Goal: Task Accomplishment & Management: Use online tool/utility

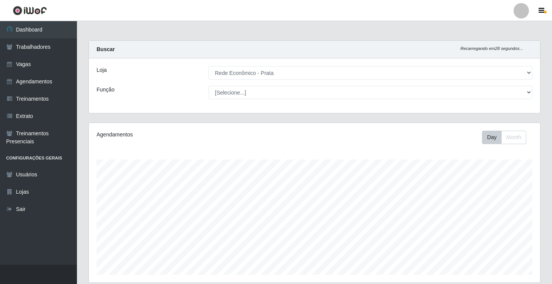
select select "192"
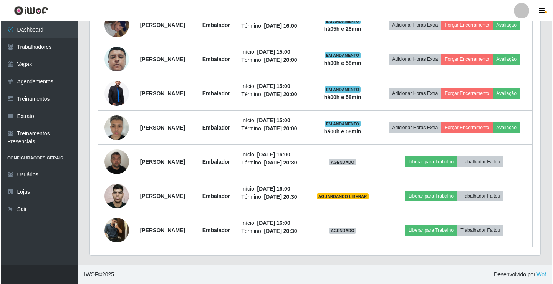
scroll to position [449, 0]
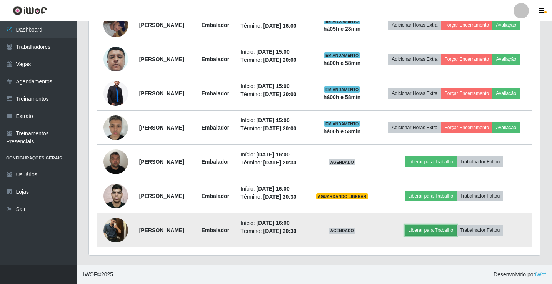
click at [443, 226] on button "Liberar para Trabalho" at bounding box center [430, 230] width 52 height 11
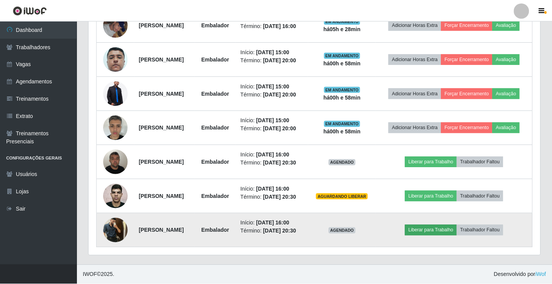
scroll to position [160, 447]
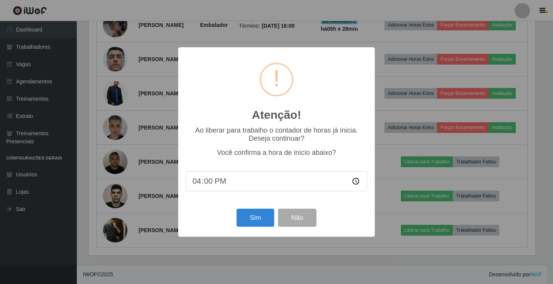
click at [276, 220] on div "Sim Não" at bounding box center [276, 218] width 181 height 22
click at [254, 221] on button "Sim" at bounding box center [255, 218] width 37 height 18
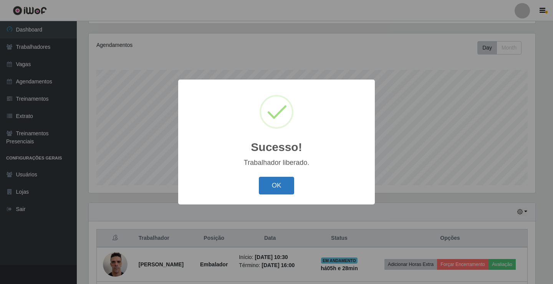
click at [283, 184] on button "OK" at bounding box center [277, 186] width 36 height 18
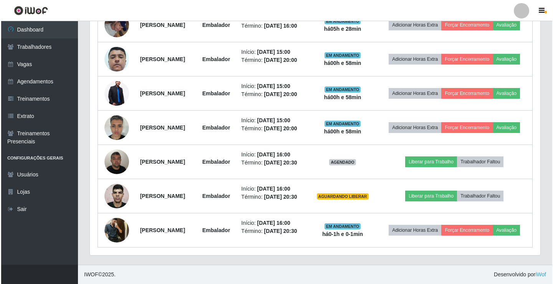
scroll to position [435, 0]
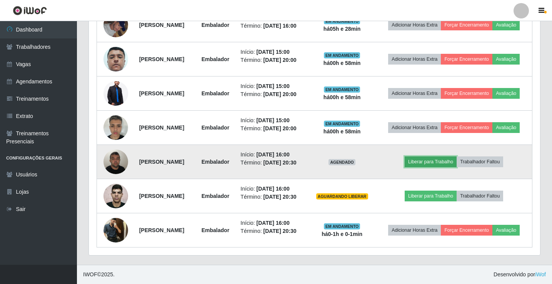
click at [430, 161] on button "Liberar para Trabalho" at bounding box center [430, 161] width 52 height 11
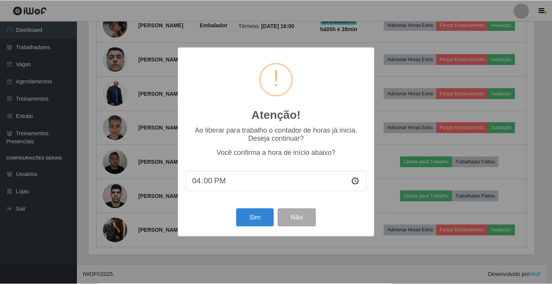
scroll to position [160, 447]
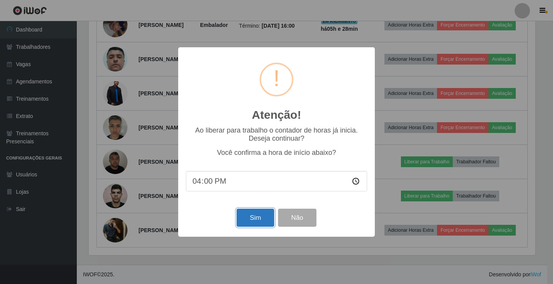
click at [260, 221] on button "Sim" at bounding box center [255, 218] width 37 height 18
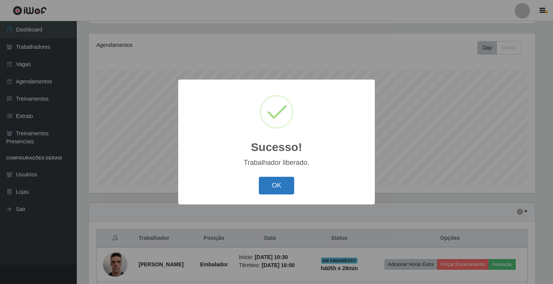
click at [281, 189] on button "OK" at bounding box center [277, 186] width 36 height 18
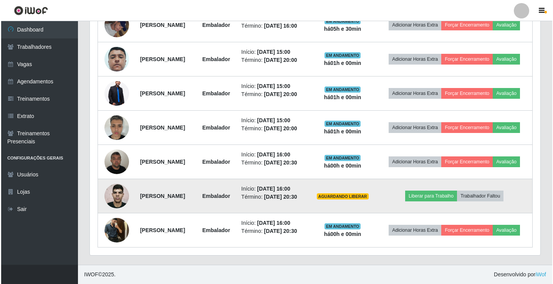
scroll to position [257, 0]
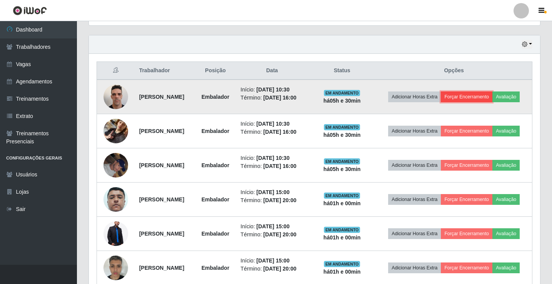
click at [492, 95] on button "Forçar Encerramento" at bounding box center [466, 96] width 52 height 11
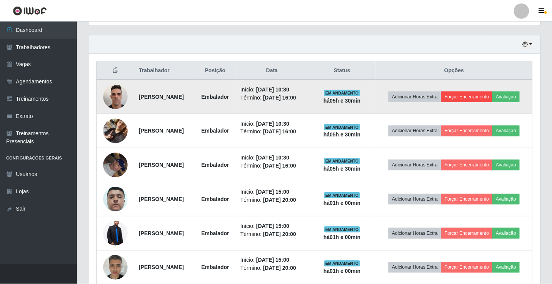
scroll to position [160, 447]
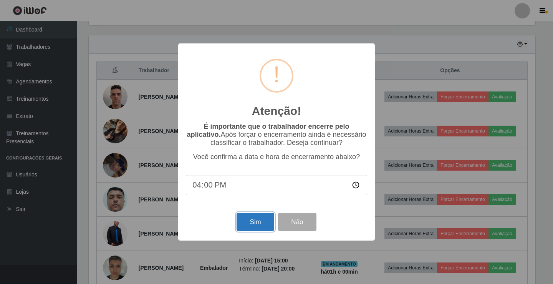
click at [258, 229] on button "Sim" at bounding box center [255, 222] width 37 height 18
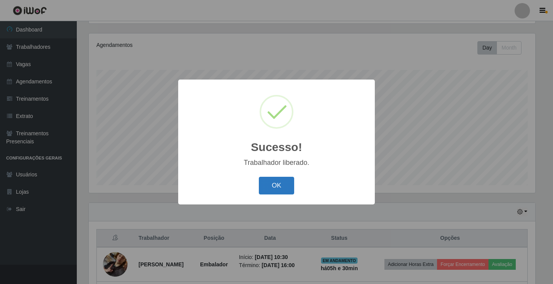
click at [270, 193] on button "OK" at bounding box center [277, 186] width 36 height 18
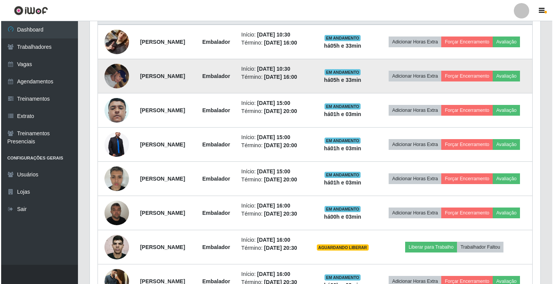
scroll to position [320, 0]
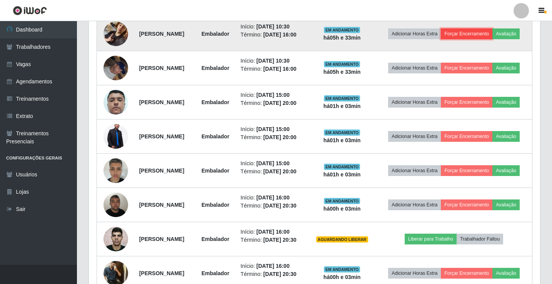
click at [492, 30] on button "Forçar Encerramento" at bounding box center [466, 33] width 52 height 11
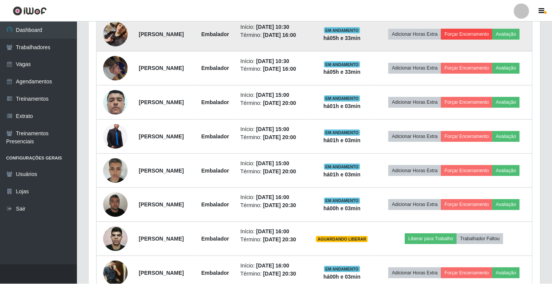
scroll to position [160, 447]
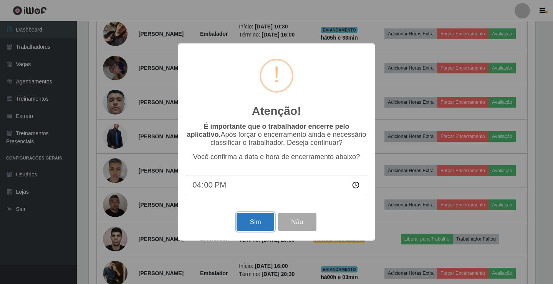
click at [255, 229] on button "Sim" at bounding box center [255, 222] width 37 height 18
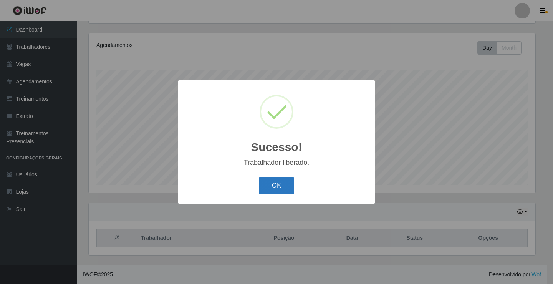
click at [279, 183] on button "OK" at bounding box center [277, 186] width 36 height 18
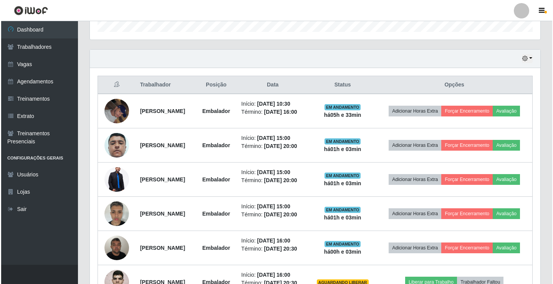
scroll to position [243, 0]
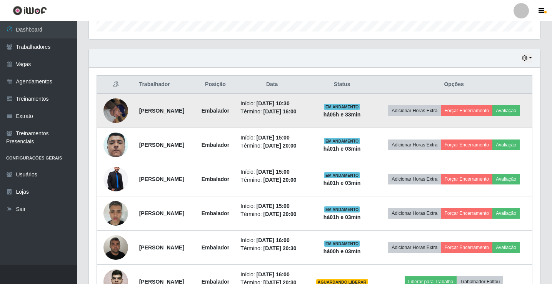
click at [116, 109] on img at bounding box center [115, 110] width 25 height 33
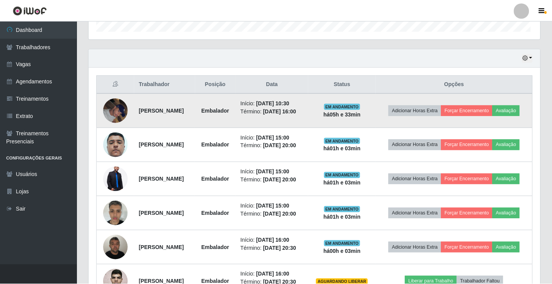
scroll to position [160, 447]
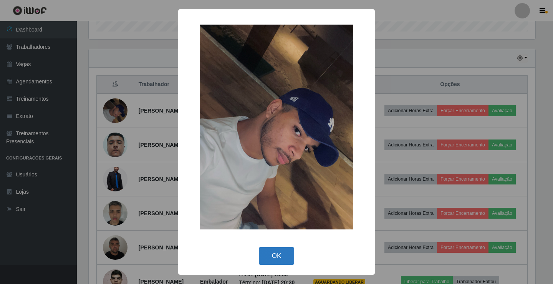
click at [268, 251] on button "OK" at bounding box center [277, 256] width 36 height 18
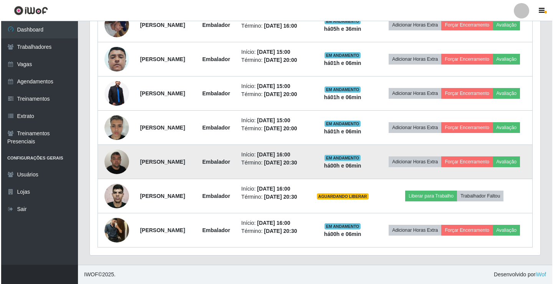
scroll to position [254, 0]
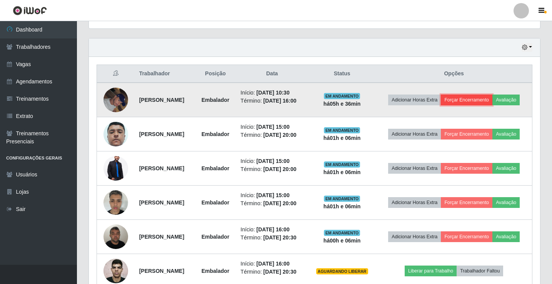
click at [492, 95] on button "Forçar Encerramento" at bounding box center [466, 100] width 52 height 11
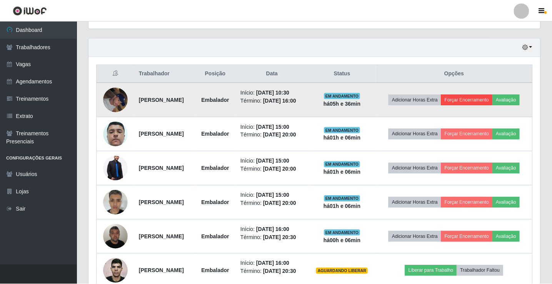
scroll to position [160, 447]
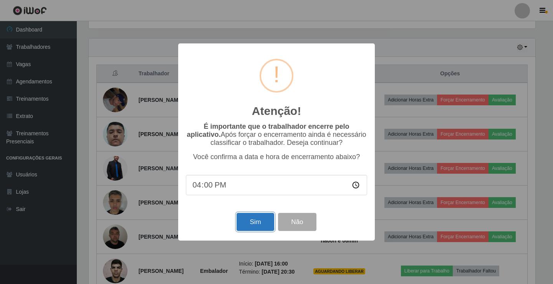
click at [266, 222] on button "Sim" at bounding box center [255, 222] width 37 height 18
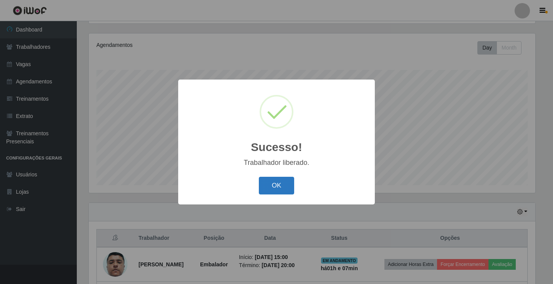
click at [292, 187] on button "OK" at bounding box center [277, 186] width 36 height 18
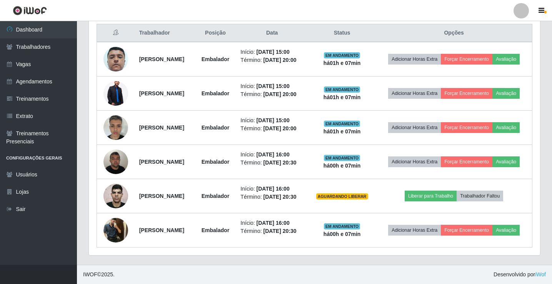
scroll to position [320, 0]
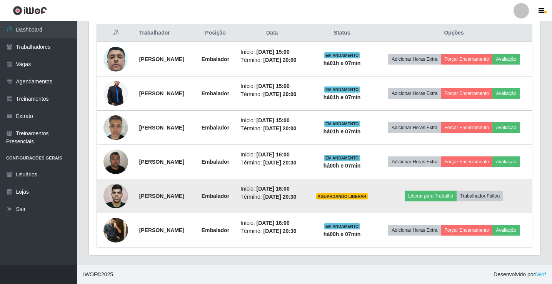
click at [121, 196] on img at bounding box center [115, 195] width 25 height 33
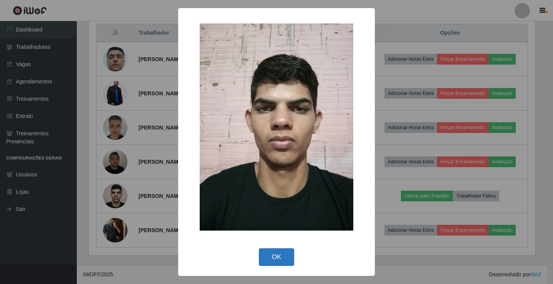
click at [274, 253] on button "OK" at bounding box center [277, 257] width 36 height 18
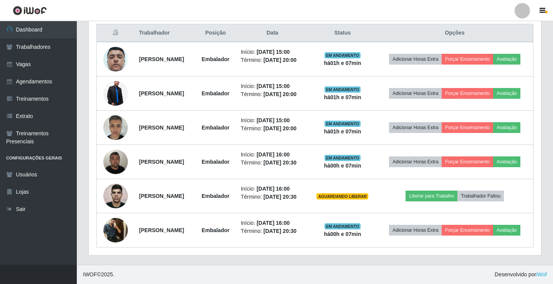
scroll to position [160, 451]
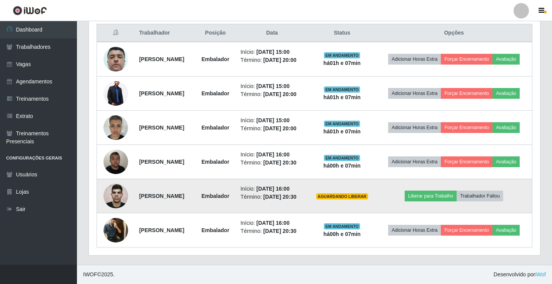
click at [115, 196] on img at bounding box center [115, 195] width 25 height 33
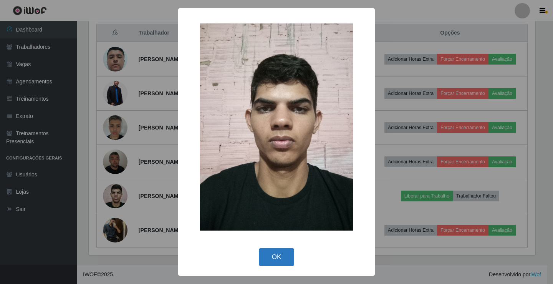
click at [276, 259] on button "OK" at bounding box center [277, 257] width 36 height 18
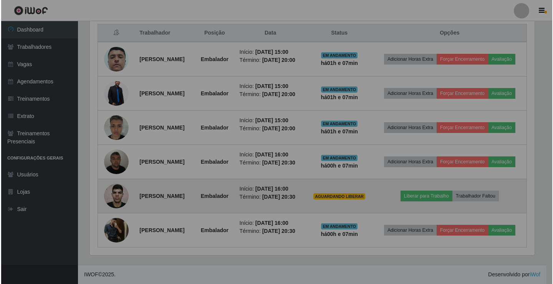
scroll to position [160, 451]
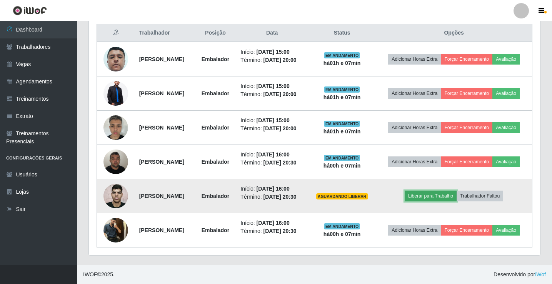
click at [425, 199] on button "Liberar para Trabalho" at bounding box center [430, 196] width 52 height 11
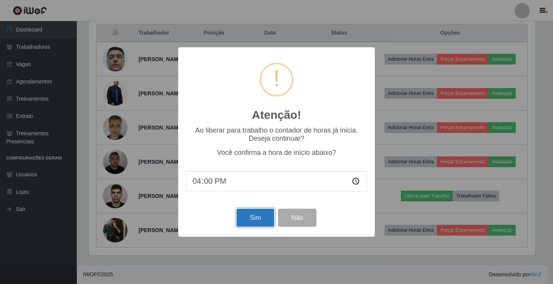
click at [253, 217] on button "Sim" at bounding box center [255, 218] width 37 height 18
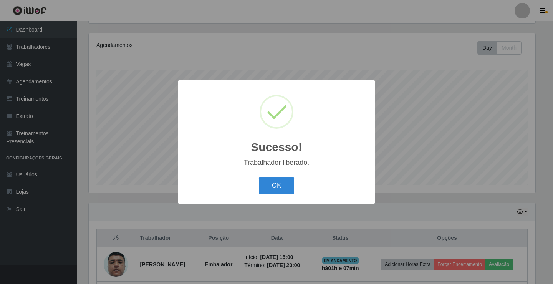
click at [295, 191] on div "OK Cancel" at bounding box center [276, 185] width 181 height 22
click at [284, 189] on button "OK" at bounding box center [277, 186] width 36 height 18
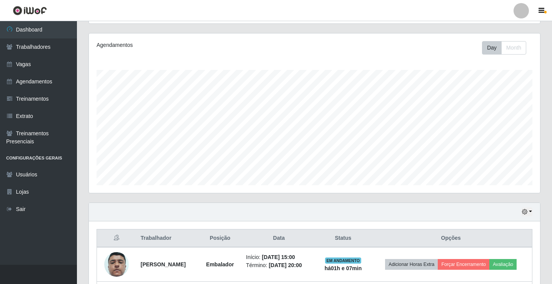
scroll to position [295, 0]
